Goal: Task Accomplishment & Management: Manage account settings

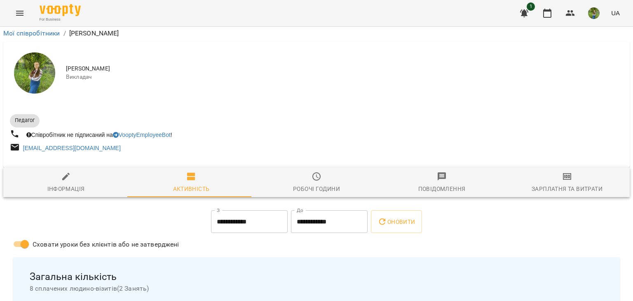
scroll to position [81, 0]
click at [544, 17] on icon "button" at bounding box center [547, 13] width 10 height 10
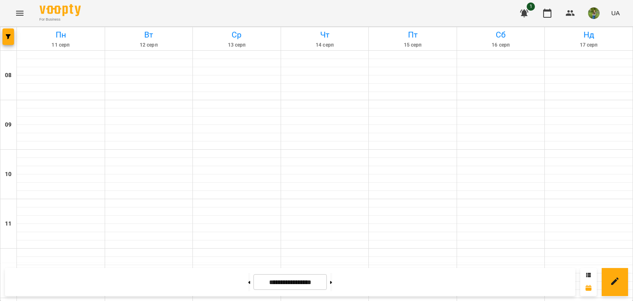
scroll to position [479, 0]
click at [248, 282] on button at bounding box center [249, 282] width 2 height 18
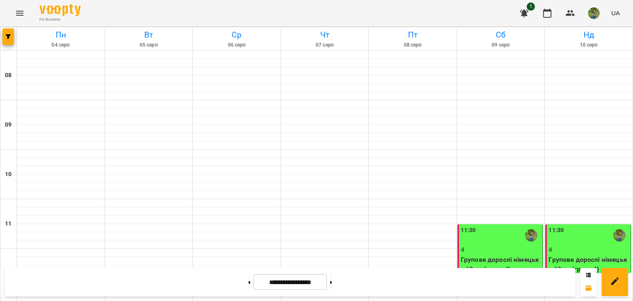
scroll to position [75, 0]
click at [486, 226] on div "11:30" at bounding box center [501, 235] width 80 height 19
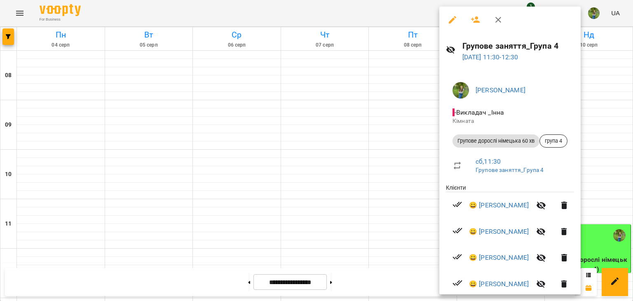
click at [386, 65] on div at bounding box center [316, 150] width 633 height 301
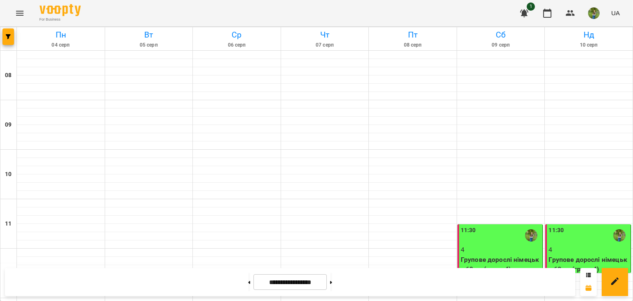
click at [591, 226] on div "11:30" at bounding box center [589, 235] width 80 height 19
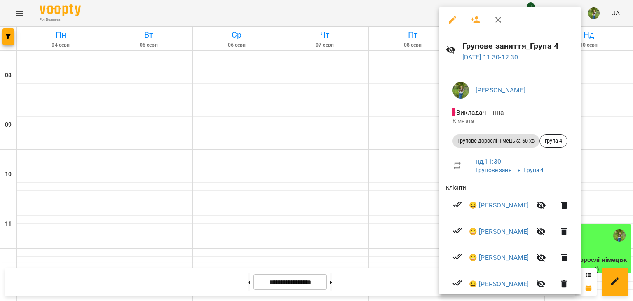
click at [352, 166] on div at bounding box center [316, 150] width 633 height 301
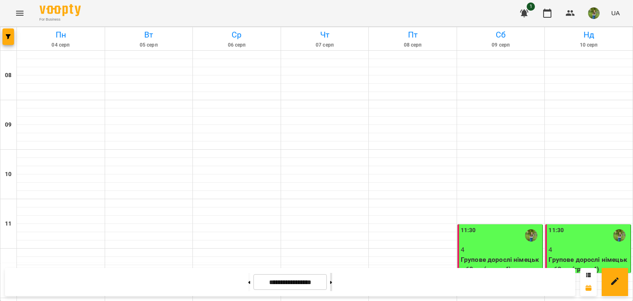
click at [332, 287] on button at bounding box center [331, 282] width 2 height 18
type input "**********"
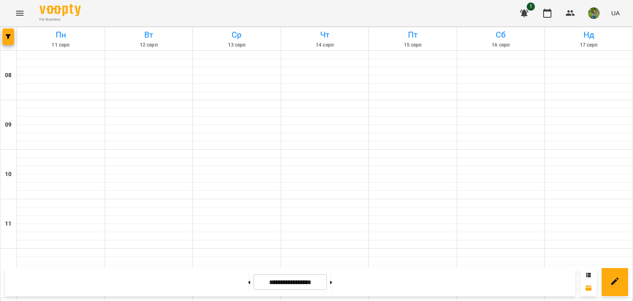
scroll to position [0, 0]
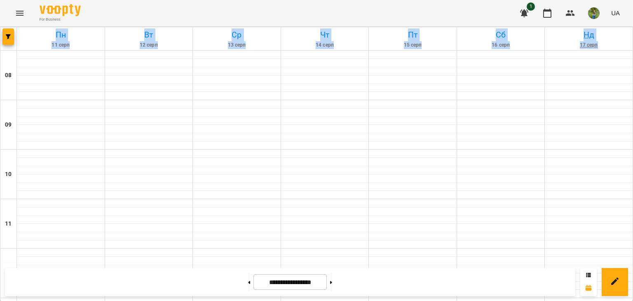
drag, startPoint x: 613, startPoint y: 22, endPoint x: 618, endPoint y: 42, distance: 20.4
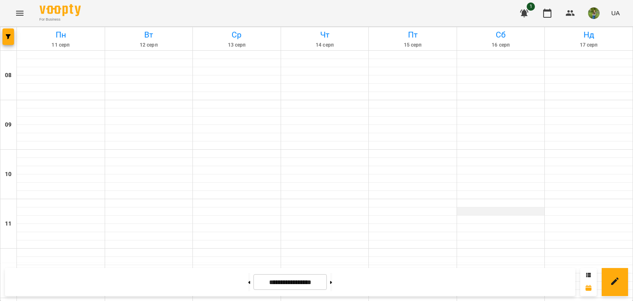
click at [527, 214] on div at bounding box center [501, 211] width 88 height 8
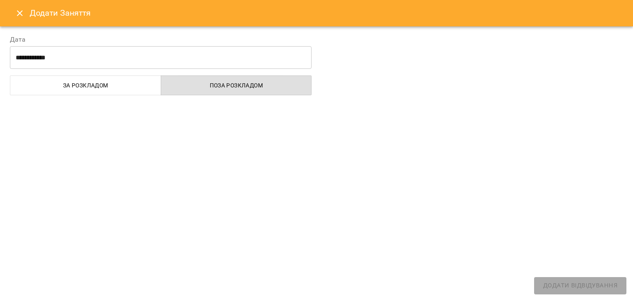
select select "**********"
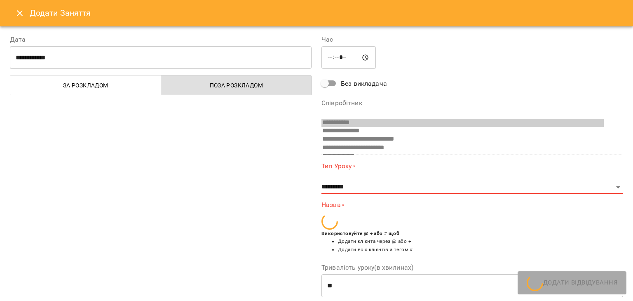
scroll to position [30, 0]
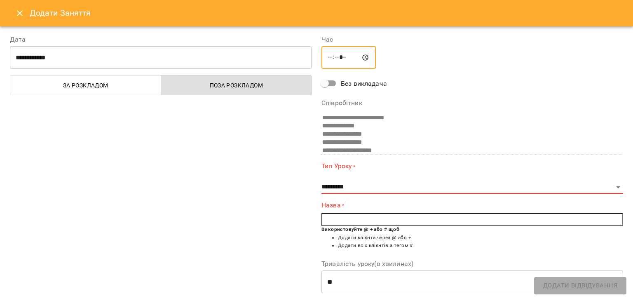
click at [342, 56] on input "*****" at bounding box center [349, 57] width 54 height 23
click at [354, 58] on input "*****" at bounding box center [349, 57] width 54 height 23
type input "*****"
click at [240, 159] on div "**********" at bounding box center [161, 204] width 312 height 358
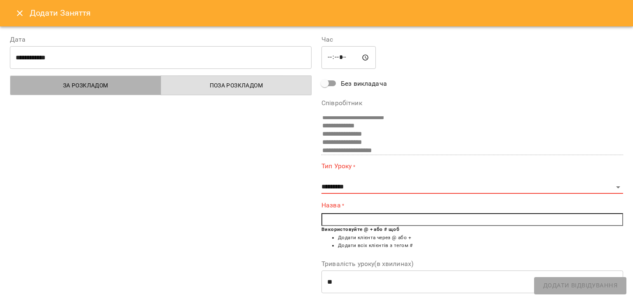
click at [127, 83] on span "За розкладом" at bounding box center [85, 85] width 141 height 10
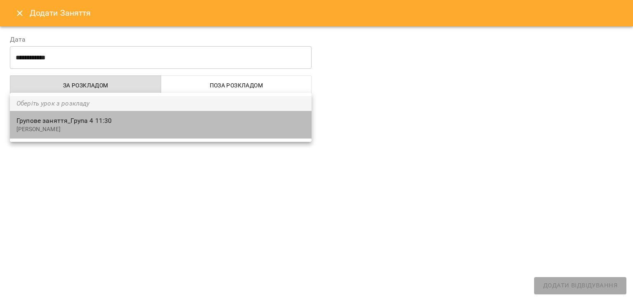
click at [102, 123] on span "Групове заняття_Група 4 11:30" at bounding box center [160, 121] width 289 height 10
type input "**********"
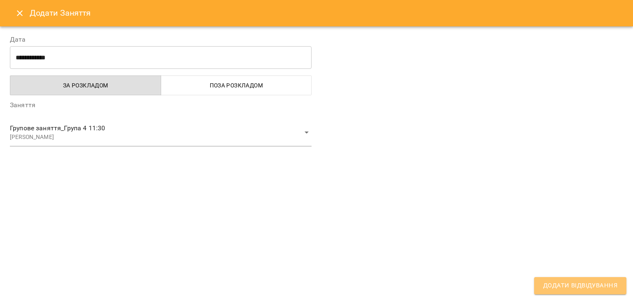
click at [592, 288] on span "Додати Відвідування" at bounding box center [580, 285] width 74 height 11
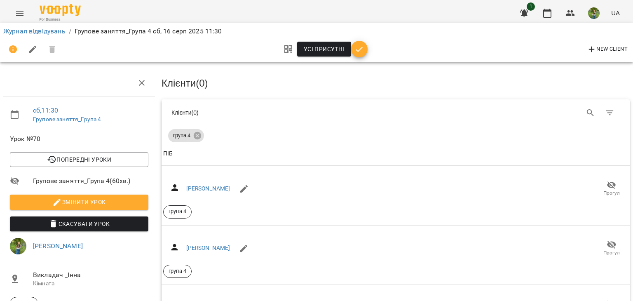
scroll to position [92, 0]
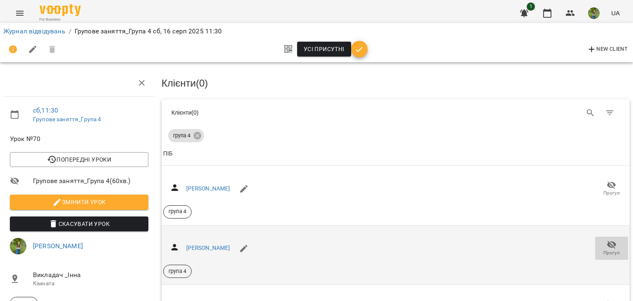
click at [603, 249] on span "Прогул" at bounding box center [611, 252] width 16 height 7
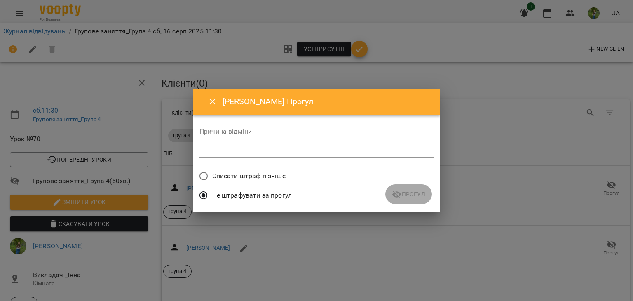
click at [256, 174] on span "Списати штраф пізніше" at bounding box center [248, 176] width 73 height 10
click at [395, 191] on icon "submit" at bounding box center [397, 195] width 10 height 10
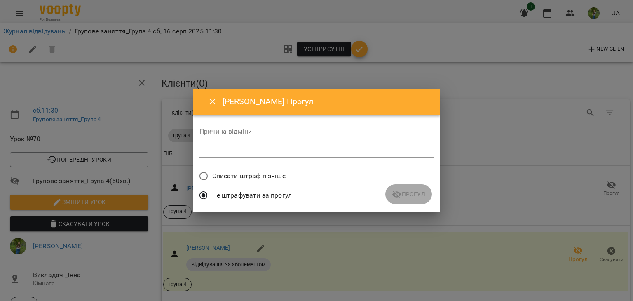
click at [267, 179] on span "Списати штраф пізніше" at bounding box center [248, 176] width 73 height 10
click at [406, 190] on span "Прогул" at bounding box center [408, 194] width 33 height 10
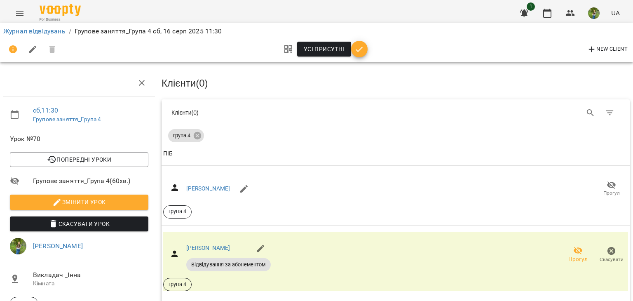
scroll to position [166, 0]
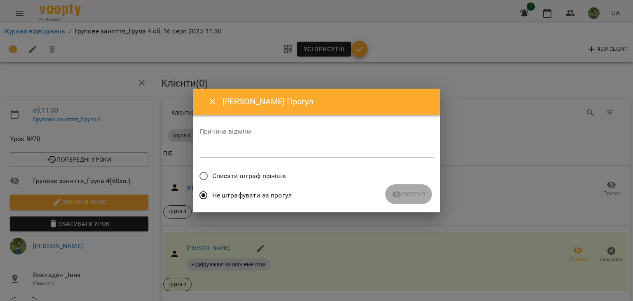
click at [239, 175] on span "Списати штраф пізніше" at bounding box center [248, 176] width 73 height 10
click at [417, 197] on span "Прогул" at bounding box center [408, 194] width 33 height 10
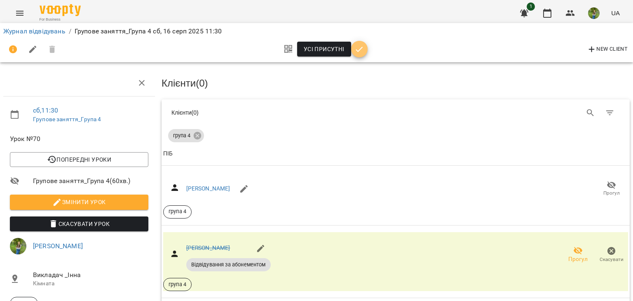
click at [358, 49] on icon "button" at bounding box center [359, 50] width 10 height 10
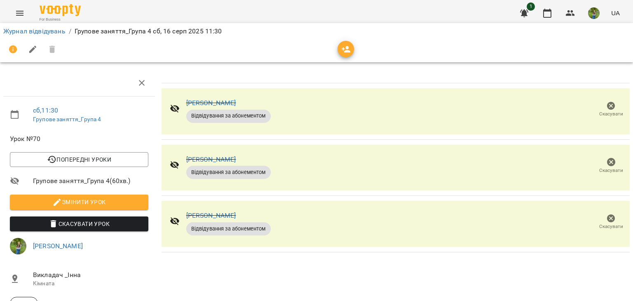
scroll to position [0, 0]
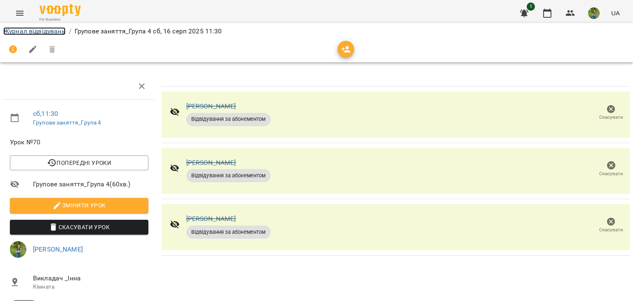
click at [16, 29] on link "Журнал відвідувань" at bounding box center [34, 31] width 62 height 8
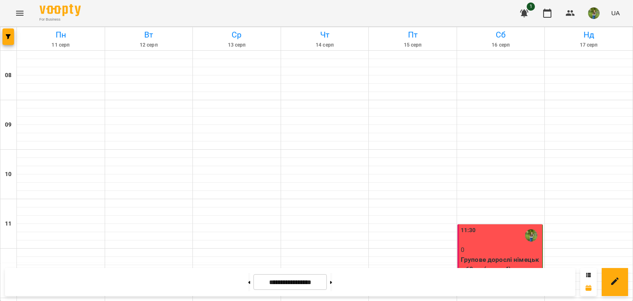
scroll to position [38, 0]
click at [493, 226] on div "11:30" at bounding box center [501, 235] width 80 height 19
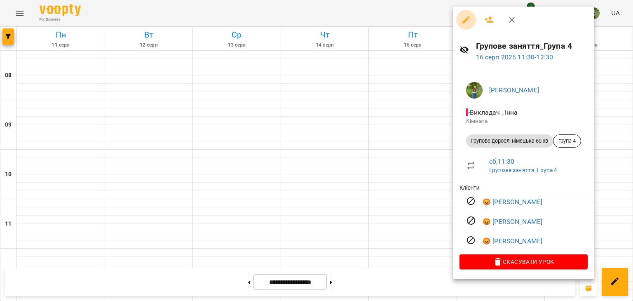
click at [457, 18] on button "button" at bounding box center [466, 20] width 20 height 20
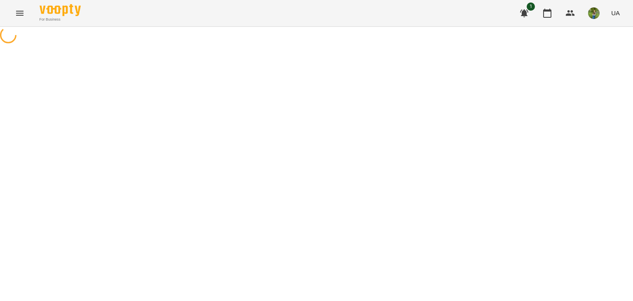
select select "**********"
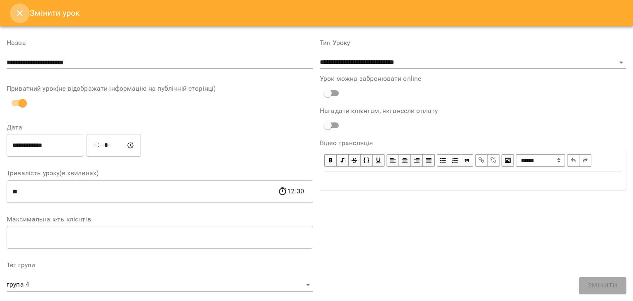
click at [11, 17] on button "Close" at bounding box center [20, 13] width 20 height 20
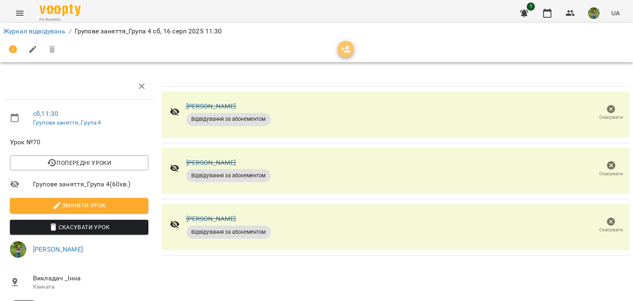
click at [349, 42] on button "button" at bounding box center [346, 49] width 16 height 16
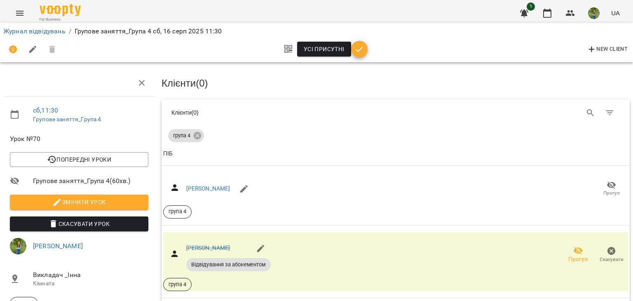
scroll to position [70, 0]
click at [256, 244] on icon "button" at bounding box center [261, 249] width 10 height 10
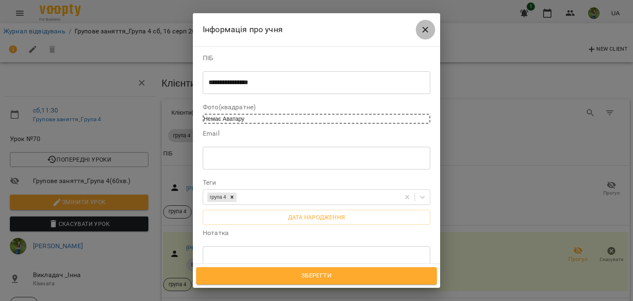
click at [420, 31] on icon "Close" at bounding box center [425, 30] width 10 height 10
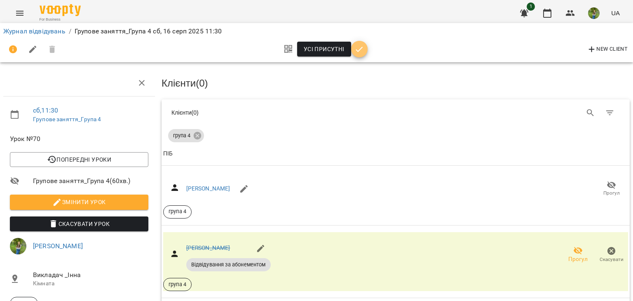
click at [354, 51] on icon "button" at bounding box center [359, 50] width 10 height 10
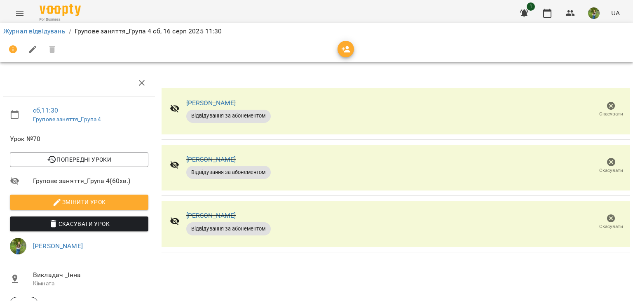
scroll to position [0, 0]
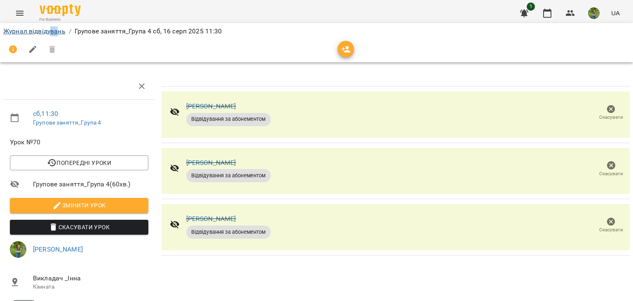
drag, startPoint x: 59, startPoint y: 37, endPoint x: 51, endPoint y: 32, distance: 9.4
click at [51, 32] on div "Журнал відвідувань / Групове заняття_Група 4 [DATE] 11:30" at bounding box center [317, 31] width 630 height 13
click at [51, 32] on link "Журнал відвідувань" at bounding box center [34, 31] width 62 height 8
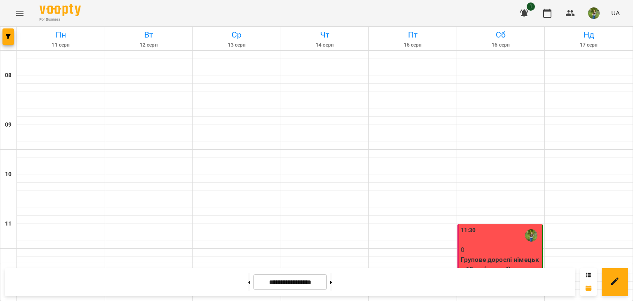
scroll to position [94, 0]
click at [561, 224] on div at bounding box center [589, 228] width 88 height 8
select select "**********"
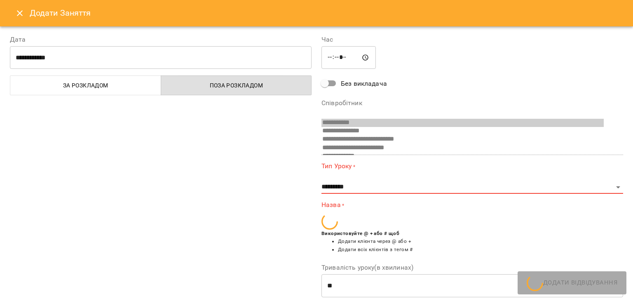
scroll to position [30, 0]
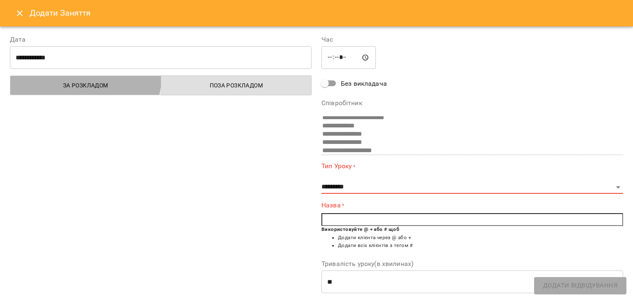
click at [75, 78] on button "За розкладом" at bounding box center [85, 85] width 151 height 20
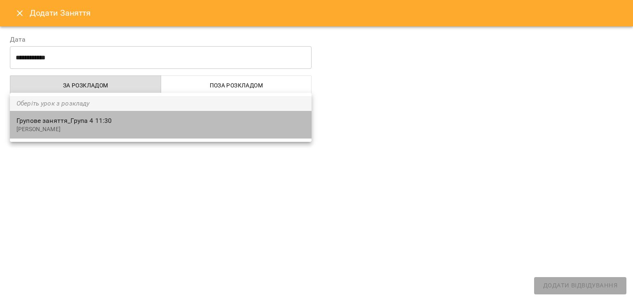
click at [82, 122] on span "Групове заняття_Група 4 11:30" at bounding box center [160, 121] width 289 height 10
type input "**********"
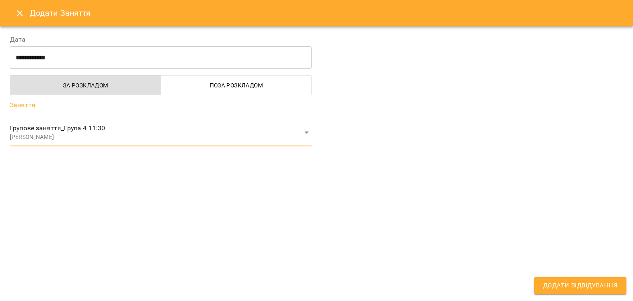
click at [566, 277] on button "Додати Відвідування" at bounding box center [580, 285] width 92 height 17
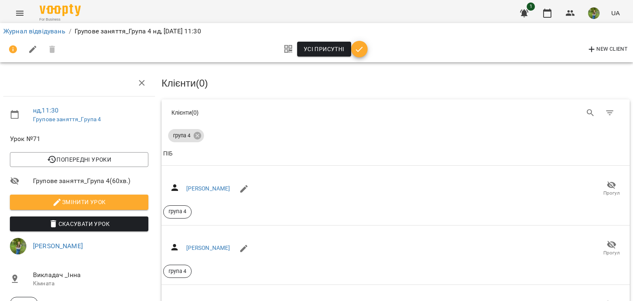
scroll to position [84, 0]
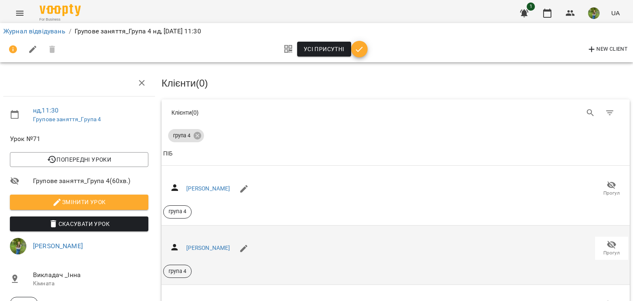
click at [615, 239] on span "Прогул" at bounding box center [611, 247] width 23 height 16
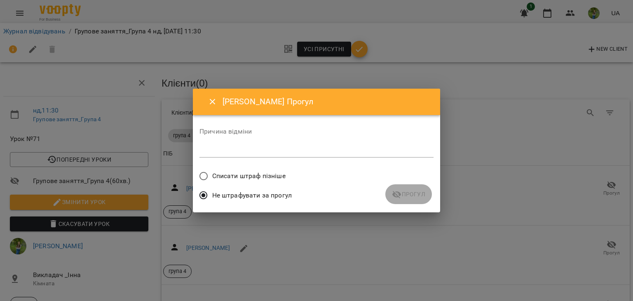
click at [265, 178] on span "Списати штраф пізніше" at bounding box center [248, 176] width 73 height 10
click at [404, 197] on span "Прогул" at bounding box center [408, 194] width 33 height 10
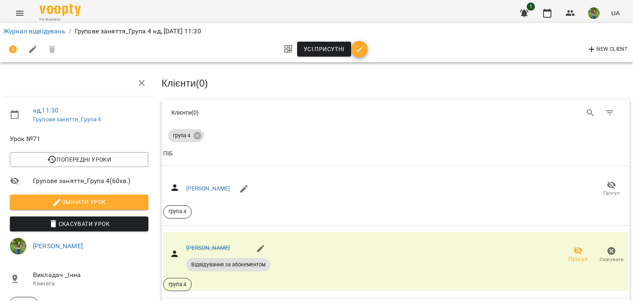
scroll to position [153, 0]
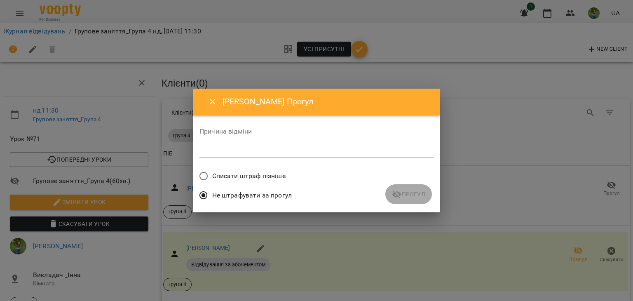
click at [267, 172] on span "Списати штраф пізніше" at bounding box center [248, 176] width 73 height 10
click at [416, 194] on span "Прогул" at bounding box center [408, 194] width 33 height 10
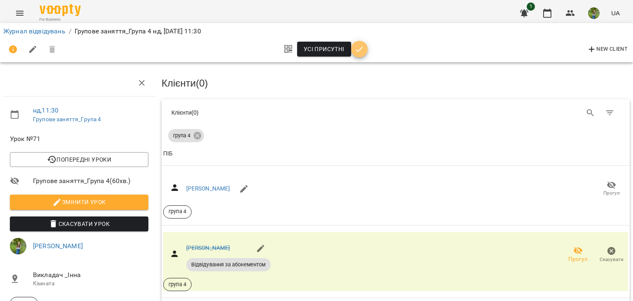
click at [356, 50] on icon "button" at bounding box center [359, 50] width 10 height 10
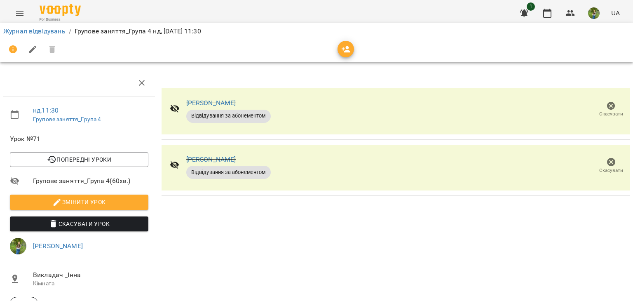
scroll to position [0, 0]
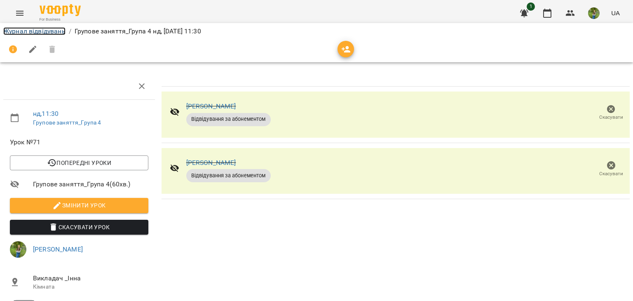
click at [47, 33] on link "Журнал відвідувань" at bounding box center [34, 31] width 62 height 8
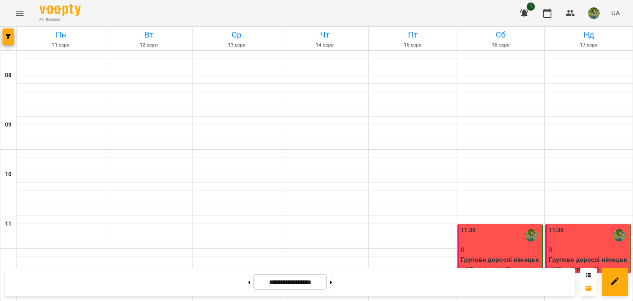
scroll to position [79, 0]
click at [497, 245] on p "0" at bounding box center [501, 250] width 80 height 10
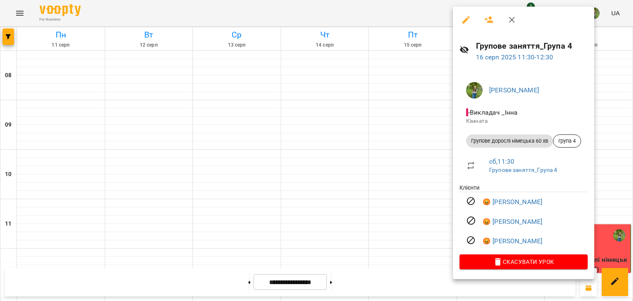
click at [464, 20] on icon "button" at bounding box center [465, 19] width 7 height 7
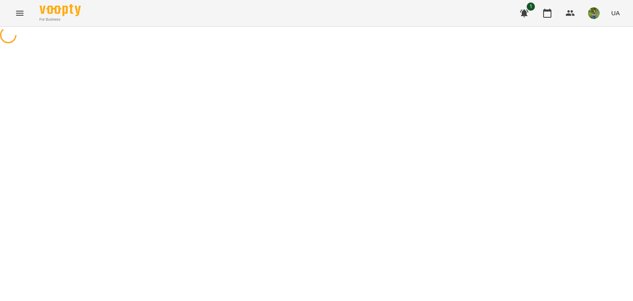
select select "**********"
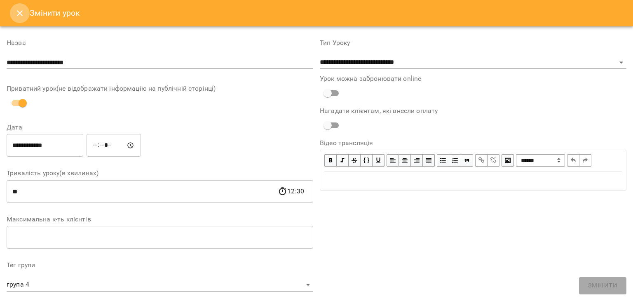
click at [20, 4] on button "Close" at bounding box center [20, 13] width 20 height 20
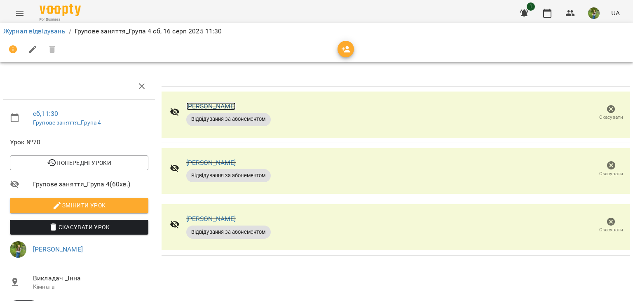
click at [192, 105] on link "[PERSON_NAME]" at bounding box center [211, 106] width 50 height 8
click at [340, 47] on span "button" at bounding box center [346, 50] width 16 height 10
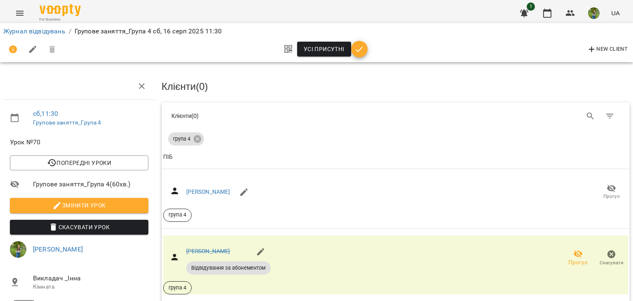
scroll to position [20, 0]
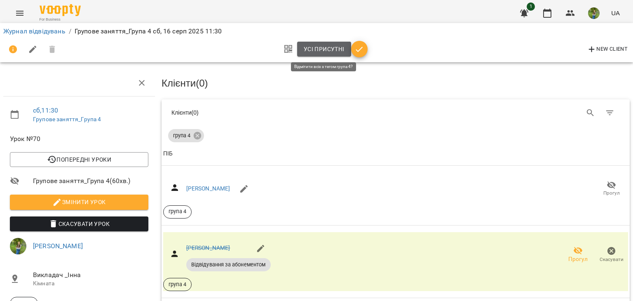
click at [310, 47] on span "Усі присутні" at bounding box center [324, 49] width 41 height 10
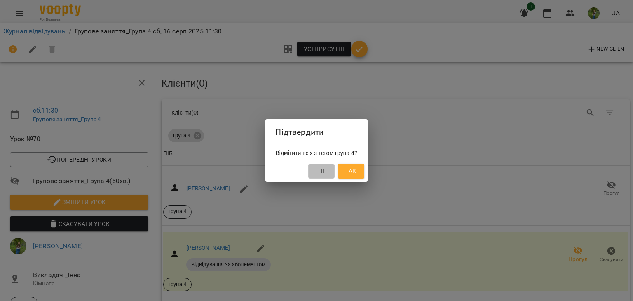
click at [320, 169] on button "Ні" at bounding box center [321, 171] width 26 height 15
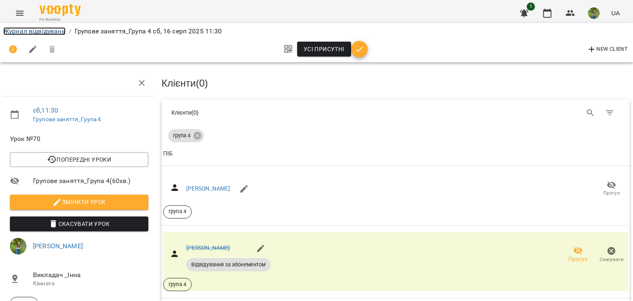
click at [23, 29] on link "Журнал відвідувань" at bounding box center [34, 31] width 62 height 8
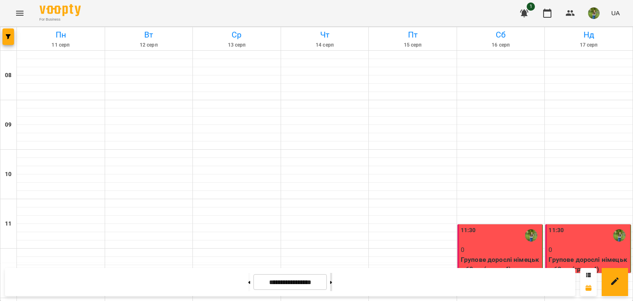
click at [332, 279] on button at bounding box center [331, 282] width 2 height 18
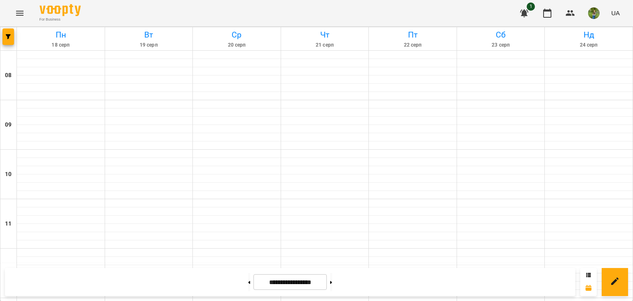
scroll to position [479, 0]
click at [248, 287] on button at bounding box center [249, 282] width 2 height 18
type input "**********"
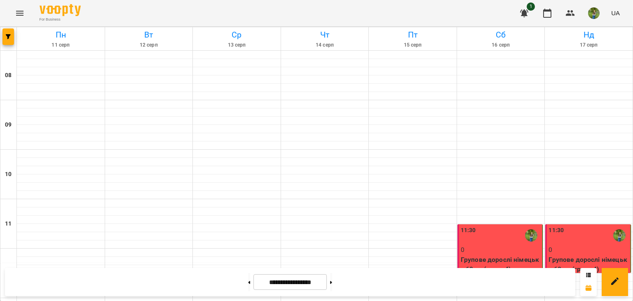
scroll to position [68, 0]
click at [571, 245] on p "0" at bounding box center [589, 250] width 80 height 10
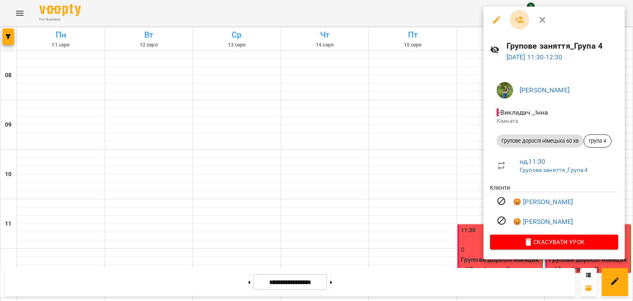
click at [513, 19] on button "button" at bounding box center [520, 20] width 20 height 20
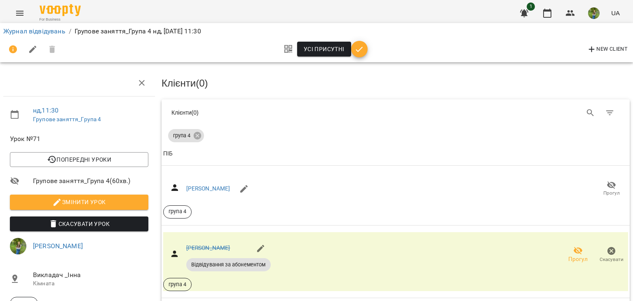
scroll to position [166, 0]
click at [318, 51] on span "Усі присутні" at bounding box center [324, 49] width 41 height 10
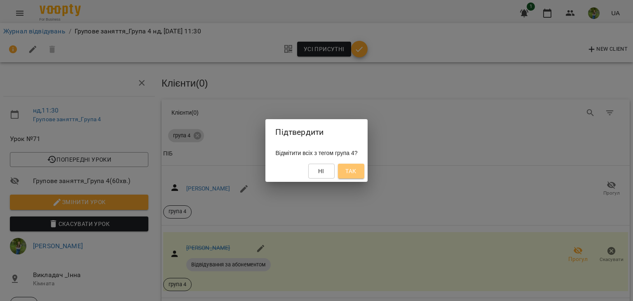
click at [356, 170] on span "Так" at bounding box center [350, 171] width 11 height 10
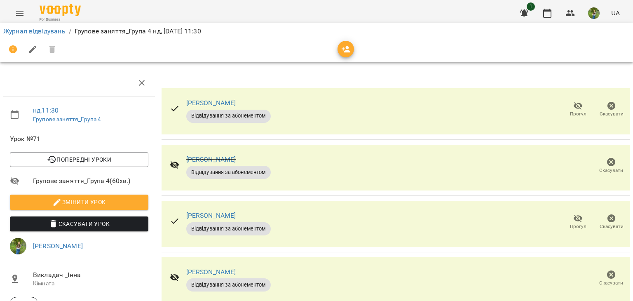
scroll to position [0, 0]
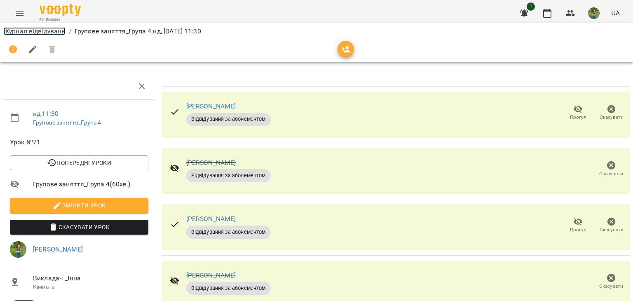
click at [32, 34] on link "Журнал відвідувань" at bounding box center [34, 31] width 62 height 8
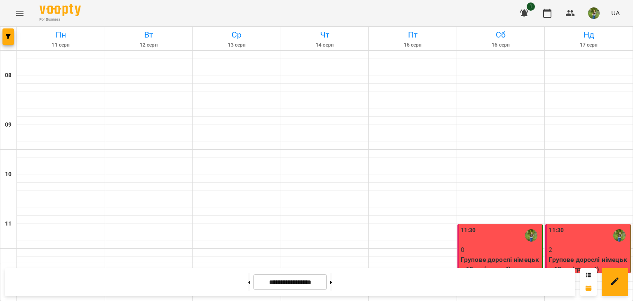
scroll to position [61, 0]
click at [564, 245] on p "2" at bounding box center [589, 250] width 80 height 10
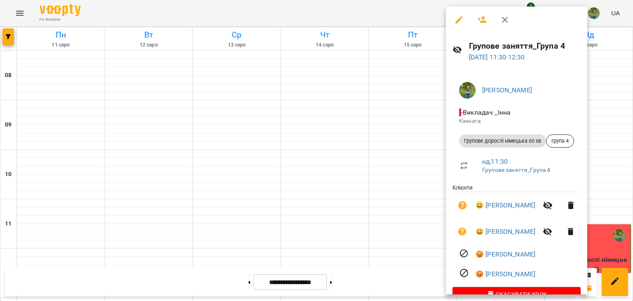
scroll to position [19, 0]
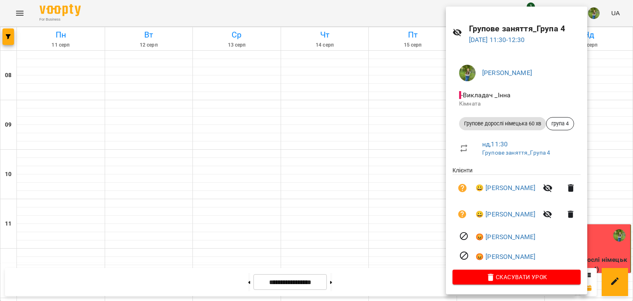
click at [358, 190] on div at bounding box center [316, 150] width 633 height 301
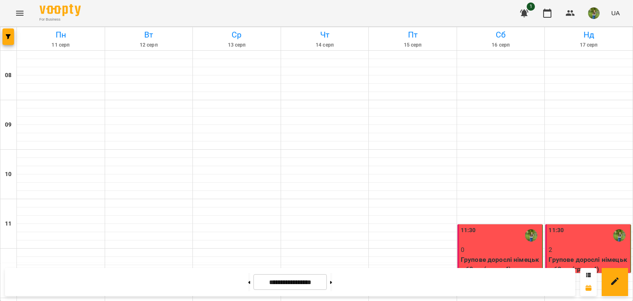
click at [514, 255] on p "Групове дорослі німецька 60 хв (група 4)" at bounding box center [501, 264] width 80 height 19
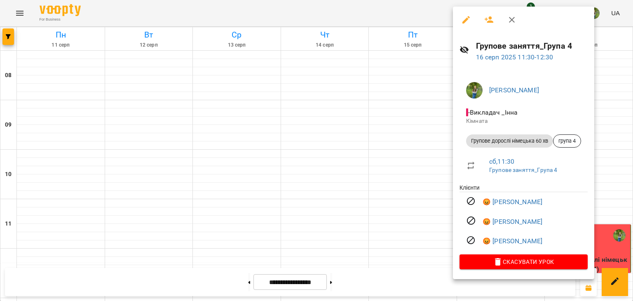
click at [368, 210] on div at bounding box center [316, 150] width 633 height 301
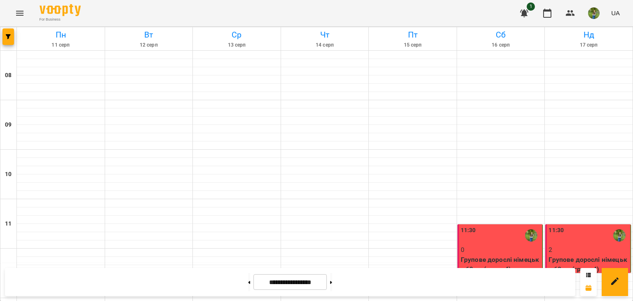
scroll to position [115, 0]
click at [332, 278] on button at bounding box center [331, 282] width 2 height 18
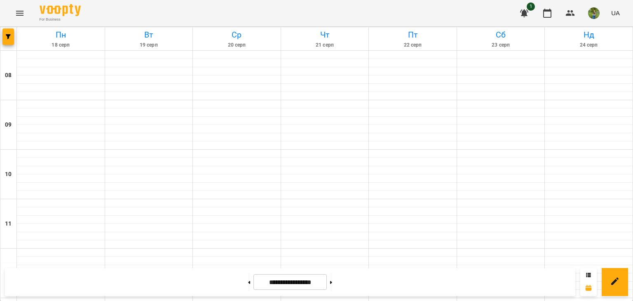
click at [245, 289] on div at bounding box center [249, 282] width 9 height 18
click at [248, 287] on button at bounding box center [249, 282] width 2 height 18
type input "**********"
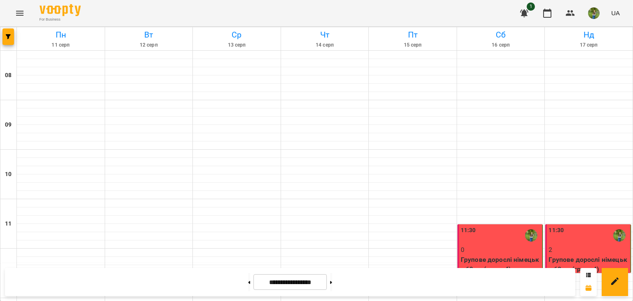
scroll to position [0, 0]
